Goal: Check status: Check status

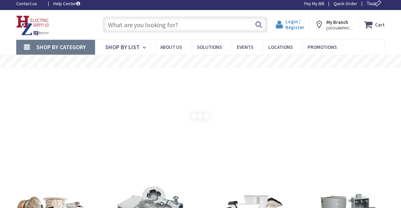
scroll to position [4, 0]
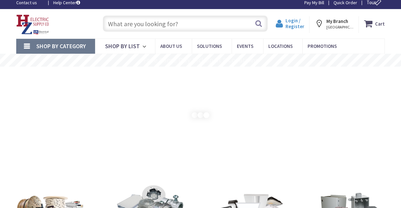
click at [298, 24] on span "Login / Register" at bounding box center [294, 23] width 19 height 12
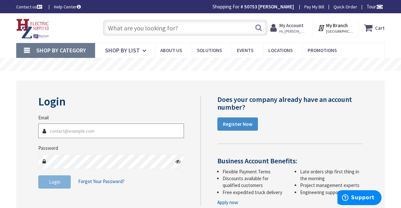
type input "[EMAIL_ADDRESS][DOMAIN_NAME]"
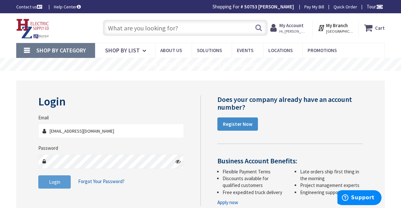
click at [55, 180] on span "Login" at bounding box center [54, 182] width 11 height 6
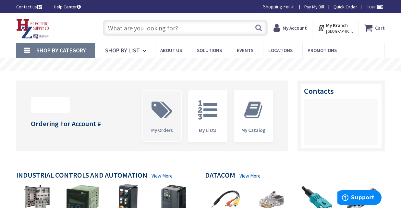
click at [163, 116] on icon at bounding box center [161, 109] width 27 height 19
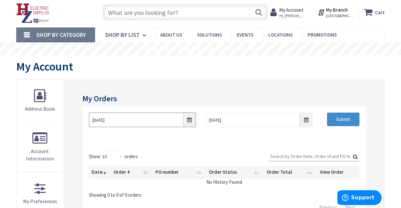
click at [188, 120] on input "9/30/2025" at bounding box center [142, 120] width 107 height 15
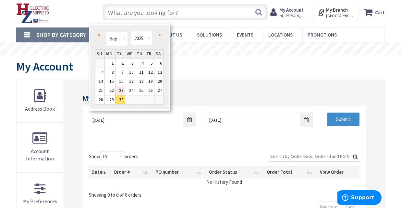
click at [122, 92] on link "23" at bounding box center [120, 90] width 10 height 9
type input "09/23/2025"
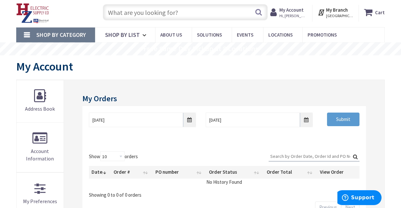
click at [327, 119] on input "Submit" at bounding box center [343, 120] width 32 height 14
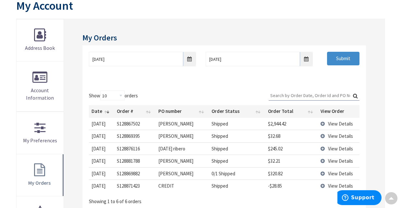
scroll to position [77, 0]
click at [322, 183] on td "View Details" at bounding box center [339, 186] width 42 height 12
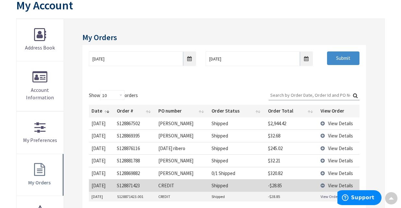
click at [328, 183] on span "View Details" at bounding box center [340, 186] width 25 height 6
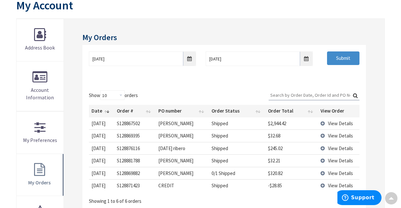
click at [324, 184] on td "View Details" at bounding box center [339, 186] width 42 height 12
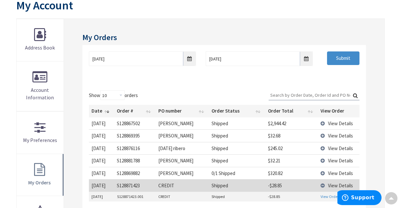
click at [325, 197] on link "View Order" at bounding box center [329, 197] width 18 height 6
click at [322, 184] on td "View Details" at bounding box center [339, 186] width 42 height 12
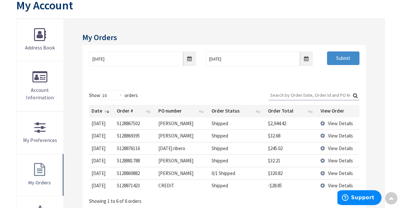
click at [330, 121] on span "View Details" at bounding box center [340, 124] width 25 height 6
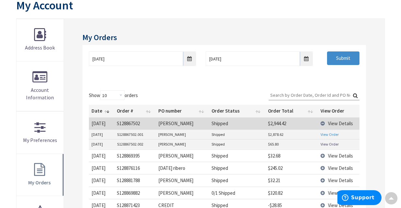
click at [335, 134] on link "View Order" at bounding box center [329, 135] width 18 height 6
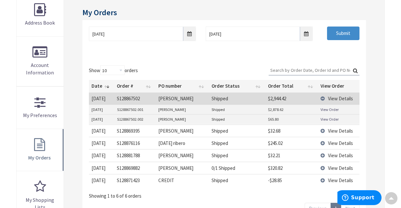
scroll to position [102, 0]
click at [327, 108] on link "View Order" at bounding box center [329, 110] width 18 height 6
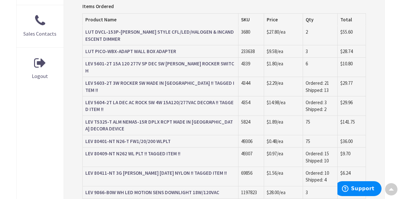
scroll to position [320, 0]
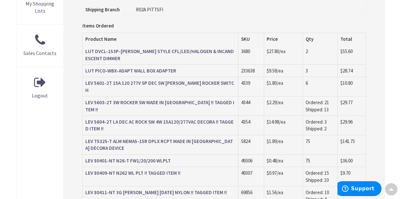
scroll to position [299, 0]
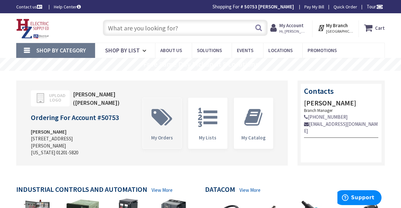
scroll to position [0, 0]
click at [160, 130] on span "My Orders" at bounding box center [162, 123] width 39 height 51
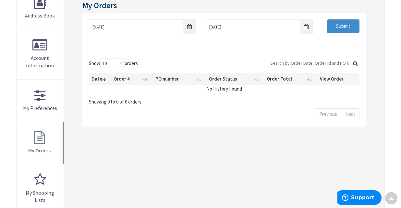
scroll to position [109, 0]
click at [187, 25] on input "9/30/2025" at bounding box center [142, 26] width 107 height 15
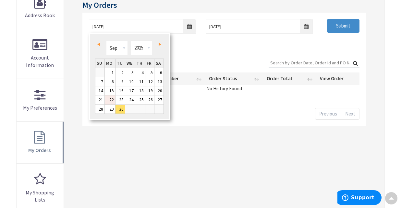
click at [112, 101] on link "22" at bounding box center [110, 100] width 10 height 9
type input "09/22/2025"
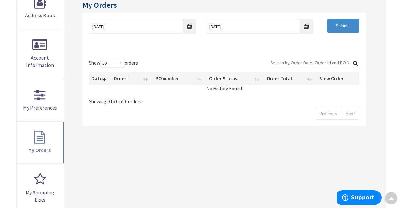
scroll to position [110, 0]
click at [341, 25] on input "Submit" at bounding box center [343, 26] width 32 height 14
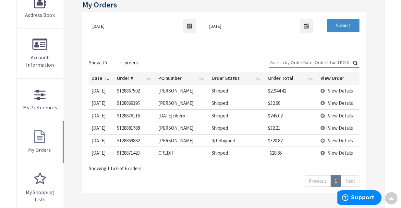
click at [339, 117] on span "View Details" at bounding box center [340, 116] width 25 height 6
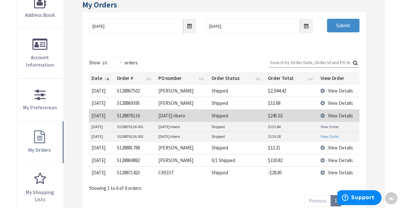
click at [330, 135] on link "View Order" at bounding box center [329, 137] width 18 height 6
click at [326, 126] on link "View Order" at bounding box center [329, 127] width 18 height 6
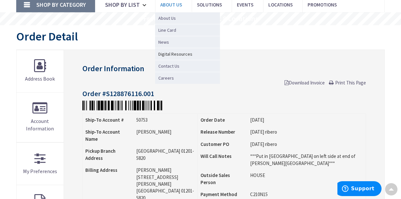
scroll to position [38, 0]
